Goal: Communication & Community: Answer question/provide support

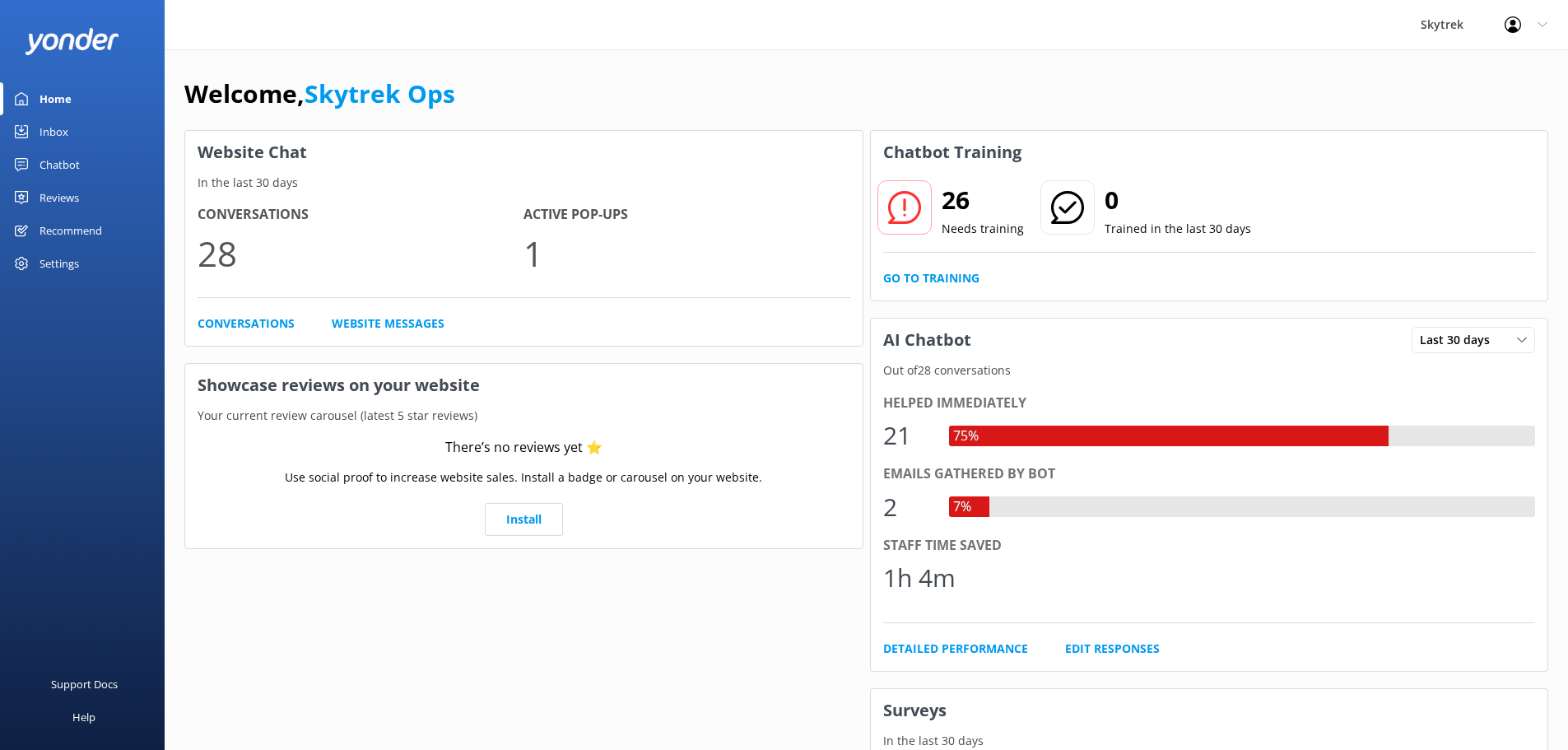
click at [70, 122] on link "Inbox" at bounding box center [82, 132] width 164 height 32
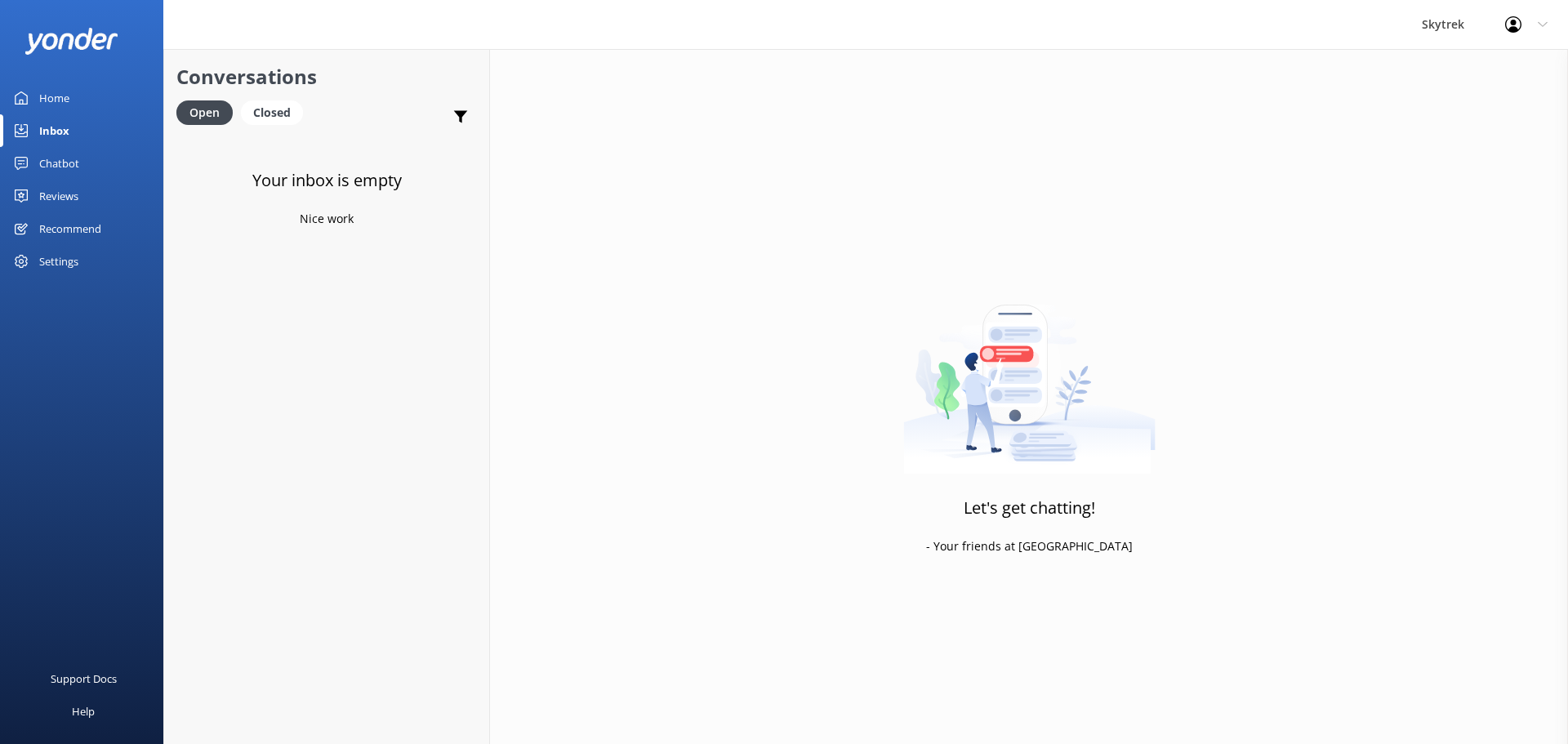
click at [46, 124] on div "Inbox" at bounding box center [54, 131] width 30 height 32
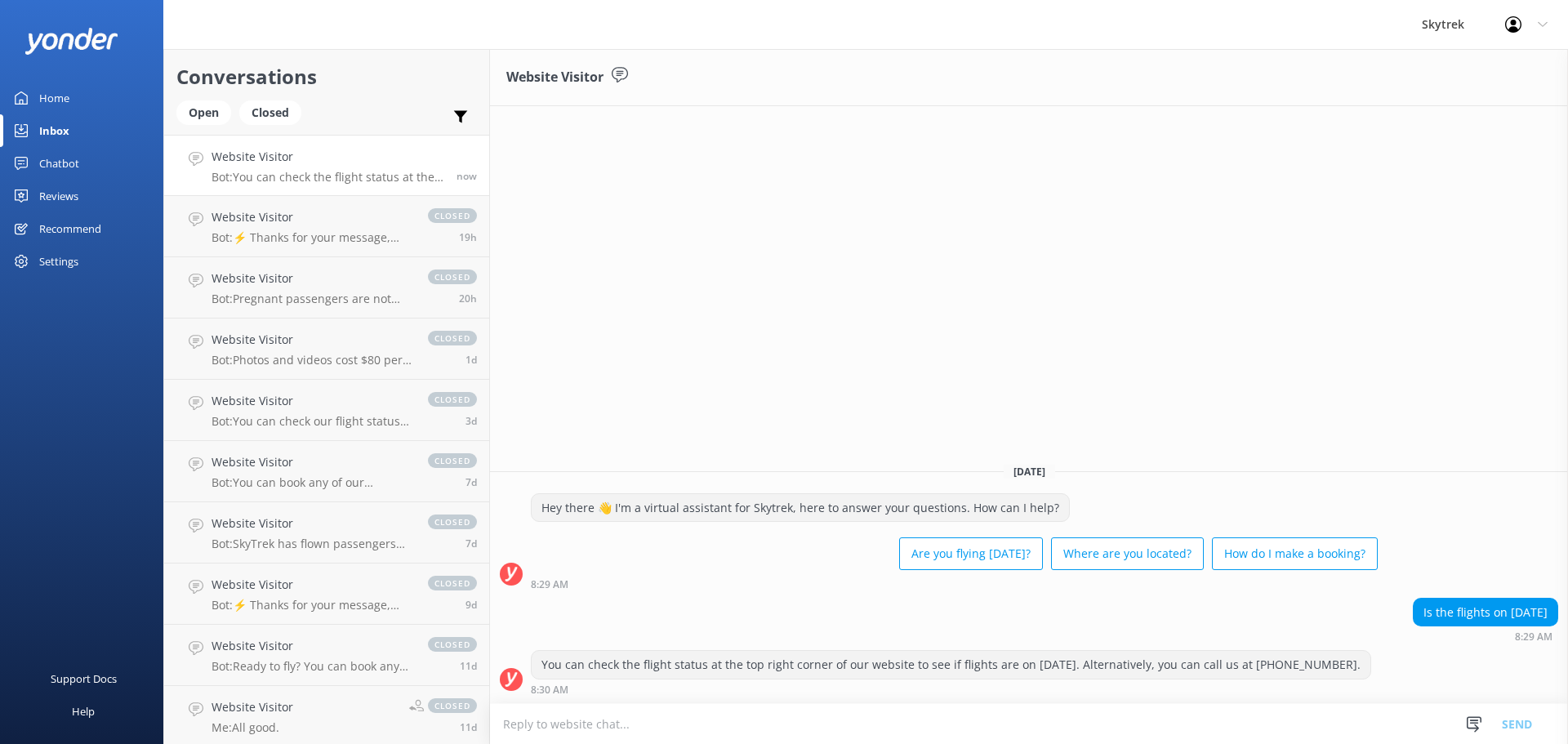
click at [297, 181] on p "Bot: You can check the flight status at the top right corner of our website to …" at bounding box center [328, 177] width 233 height 15
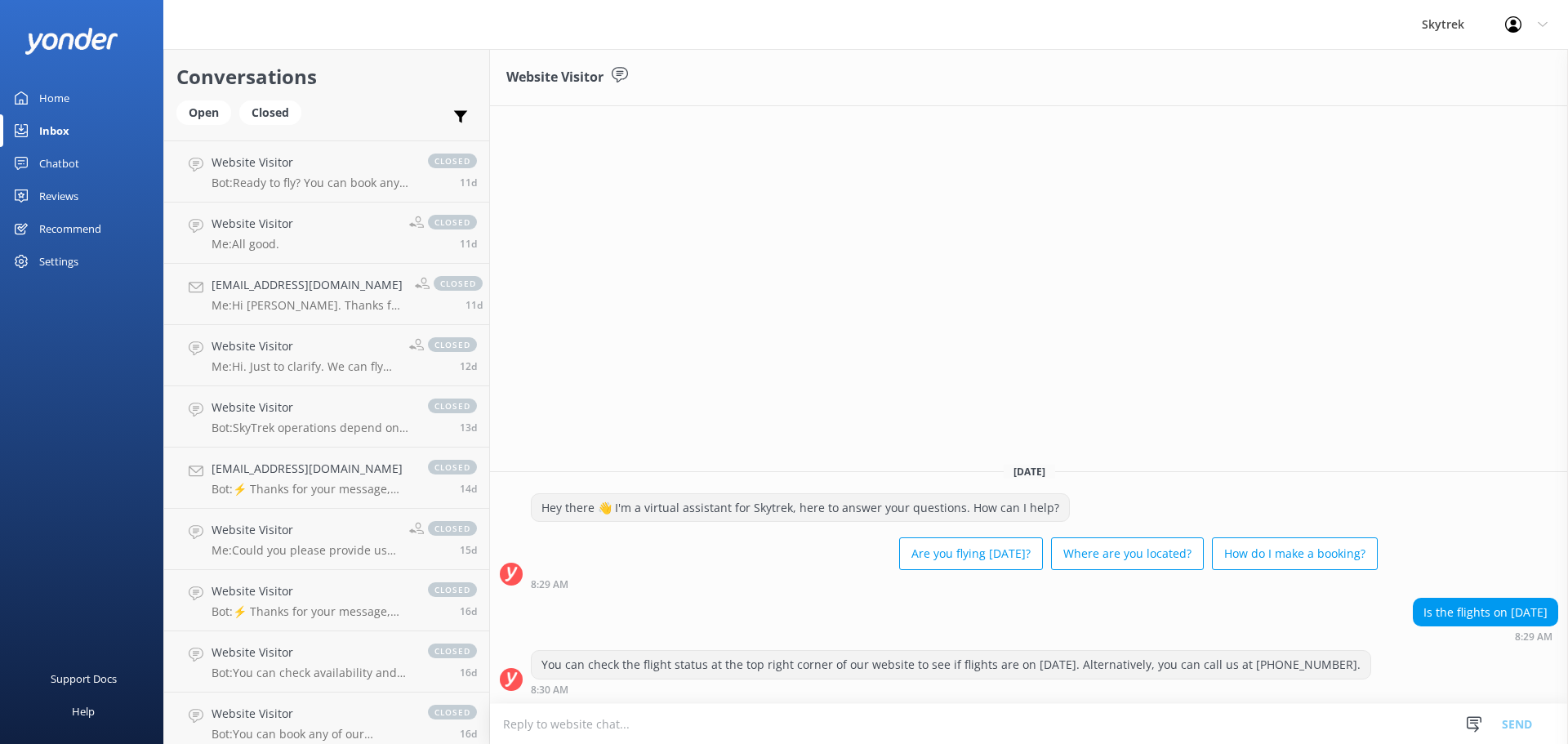
scroll to position [163, 0]
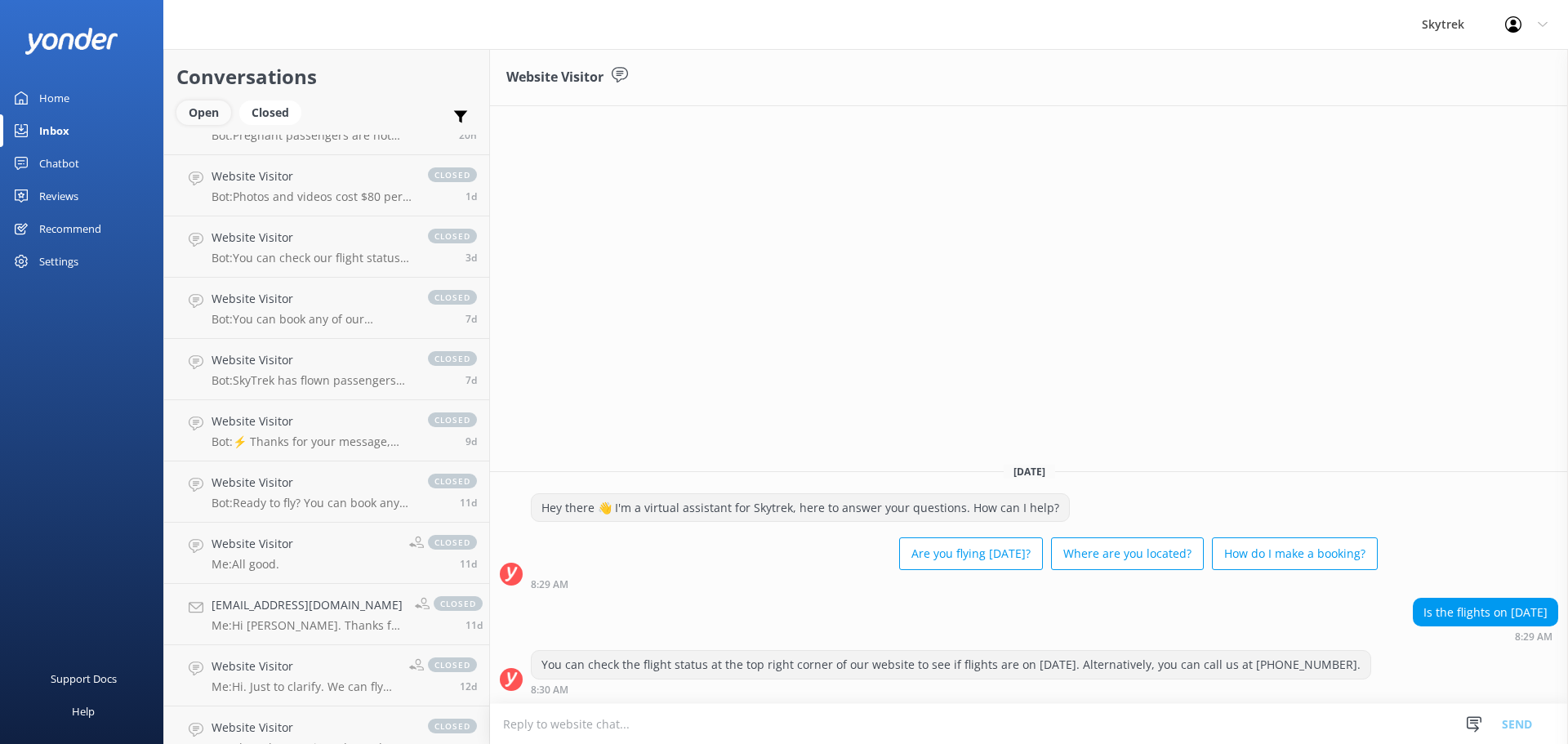
click at [205, 112] on div "Open" at bounding box center [204, 113] width 55 height 25
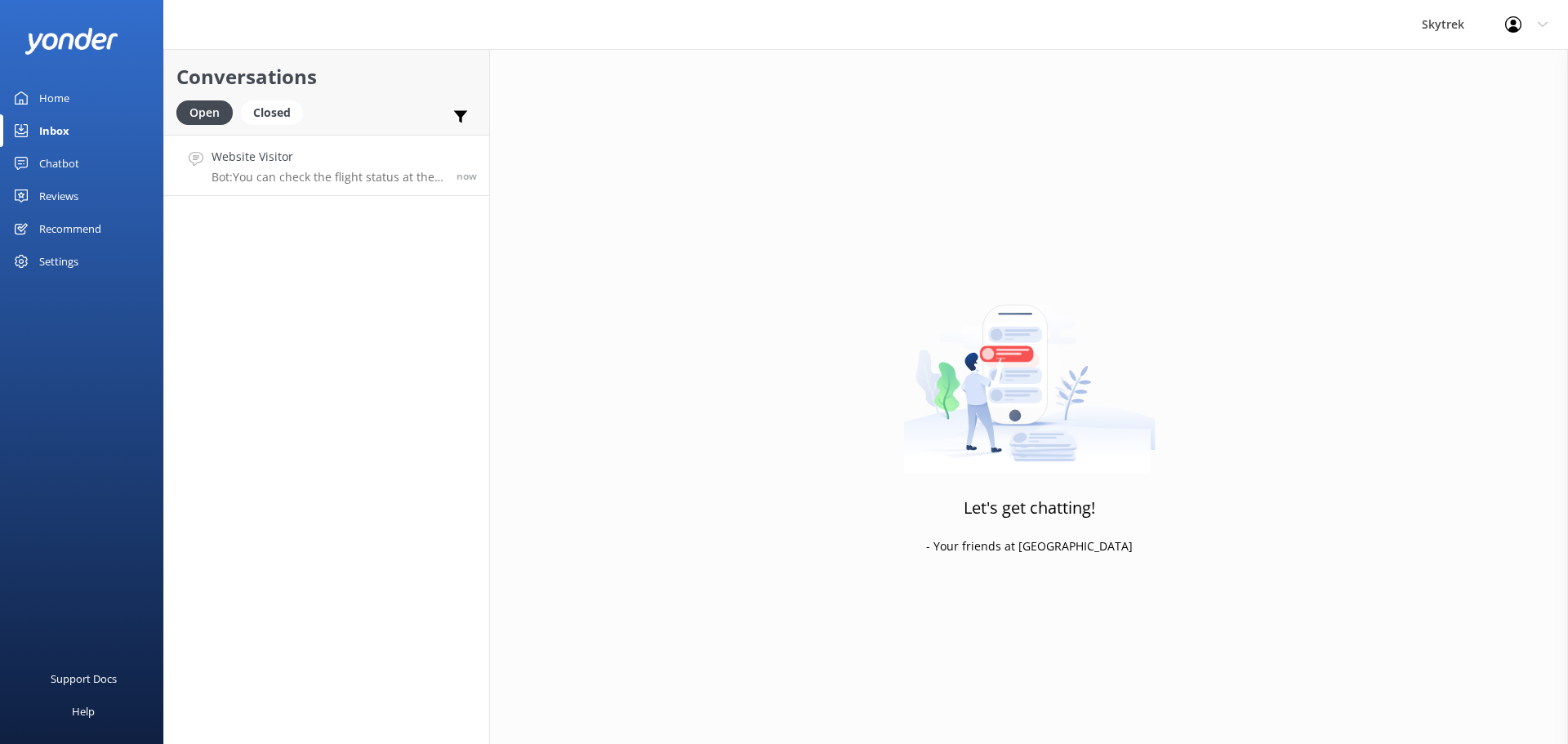
click at [278, 164] on h4 "Website Visitor" at bounding box center [328, 156] width 233 height 18
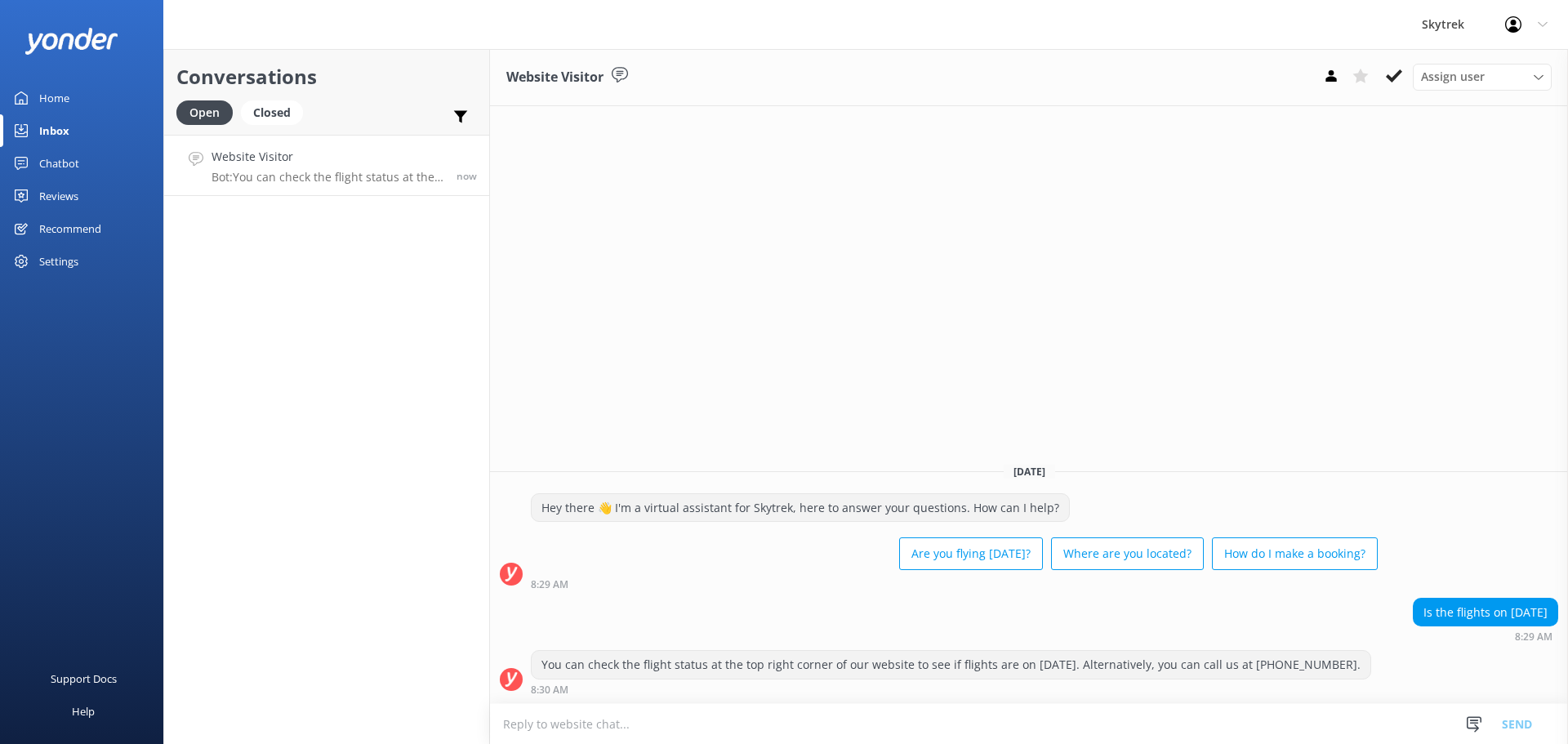
click at [1002, 722] on textarea at bounding box center [1029, 724] width 1078 height 40
click at [1391, 80] on use at bounding box center [1394, 76] width 16 height 13
